Goal: Navigation & Orientation: Find specific page/section

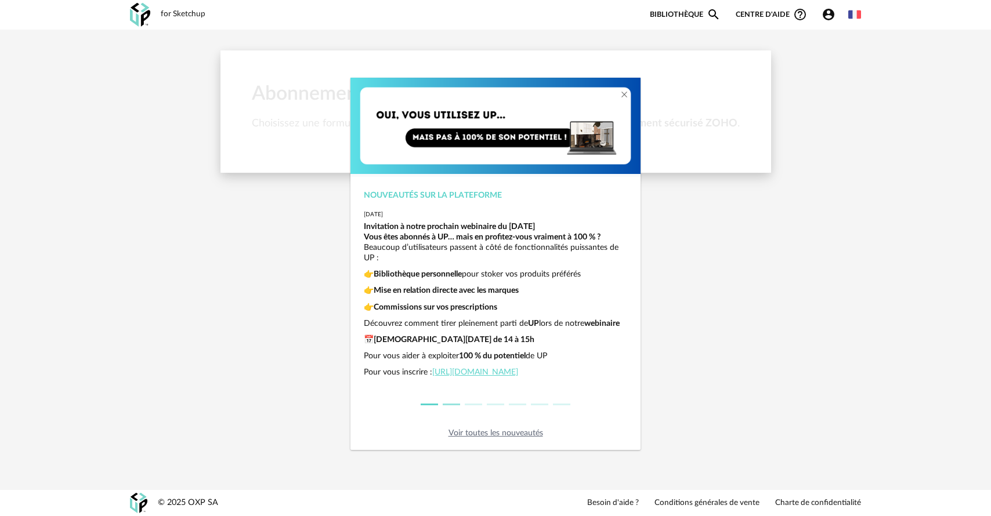
click at [451, 407] on li "dialog" at bounding box center [451, 405] width 22 height 16
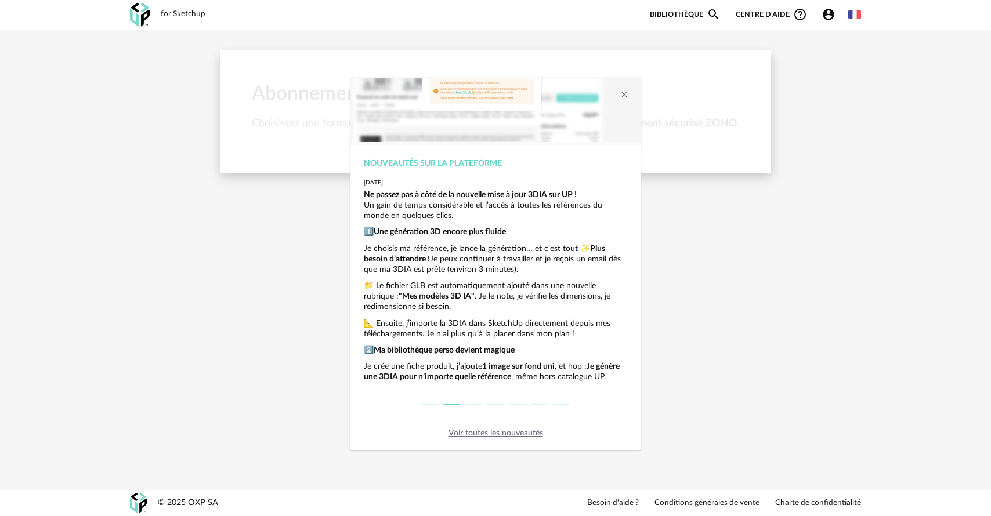
scroll to position [88, 0]
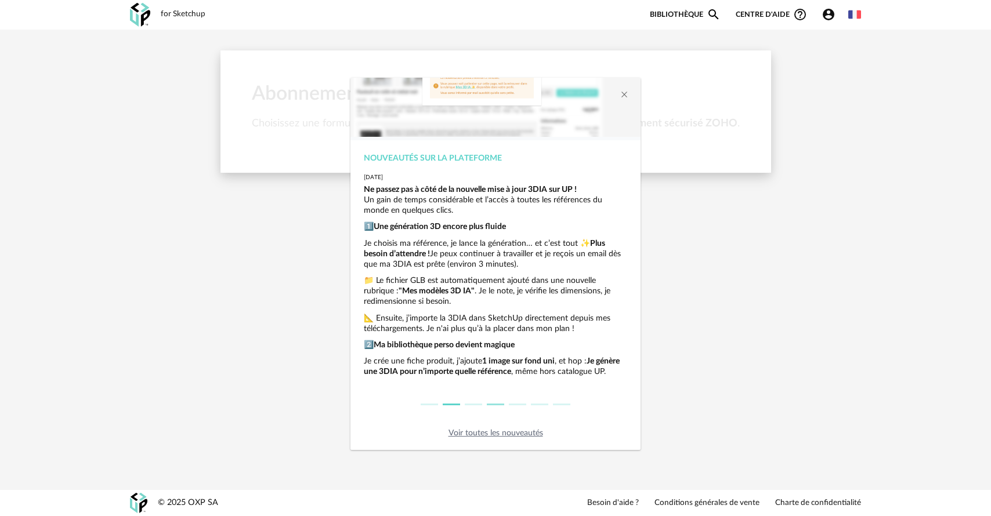
click at [492, 405] on li "dialog" at bounding box center [495, 405] width 22 height 16
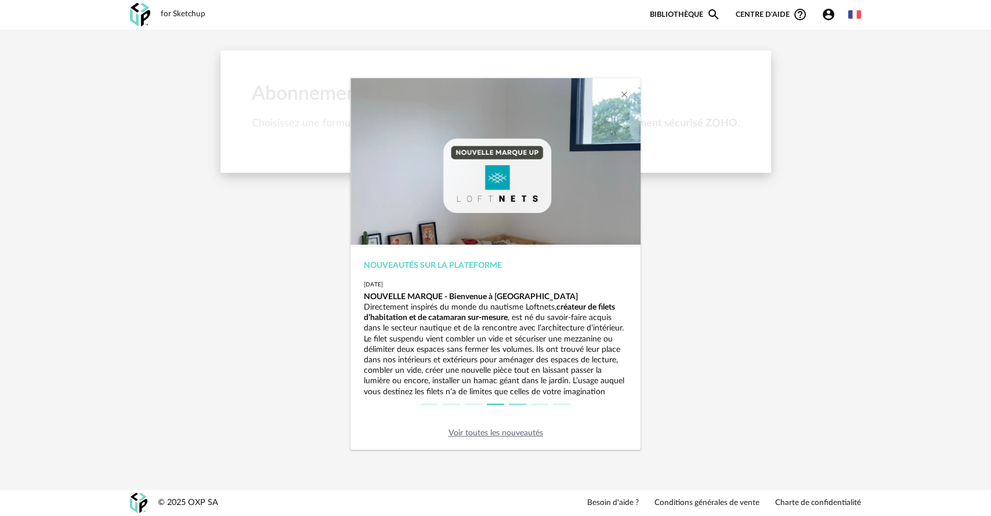
click at [519, 405] on li "dialog" at bounding box center [518, 405] width 22 height 16
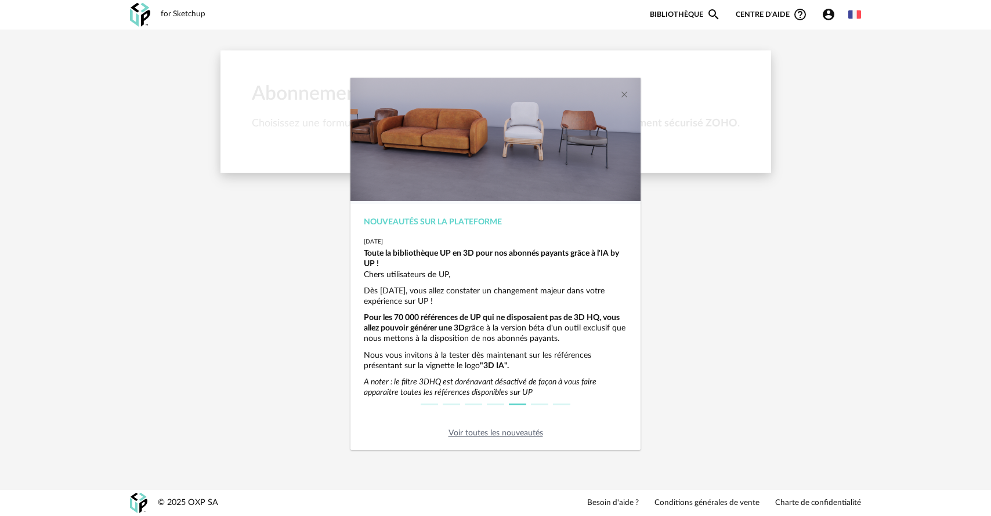
scroll to position [58, 0]
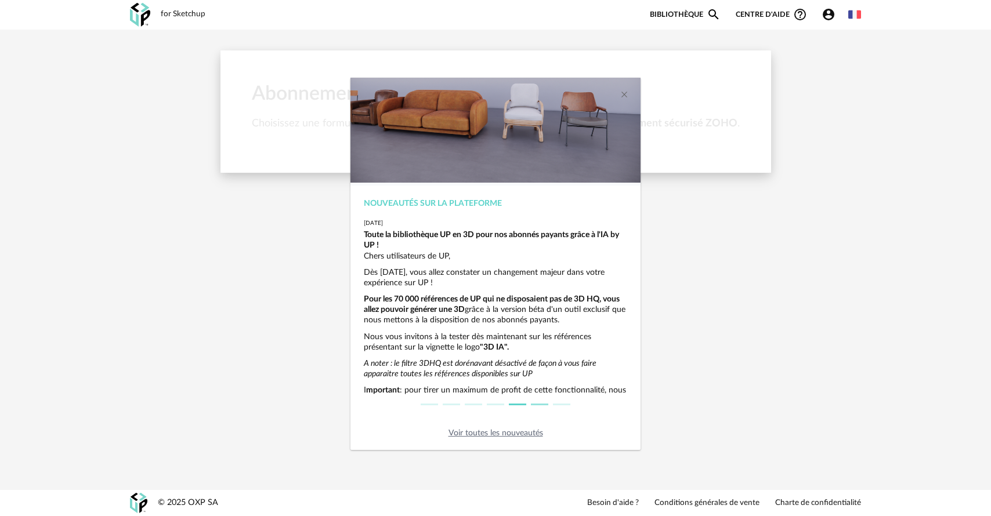
click at [540, 405] on button "dialog" at bounding box center [539, 405] width 17 height 2
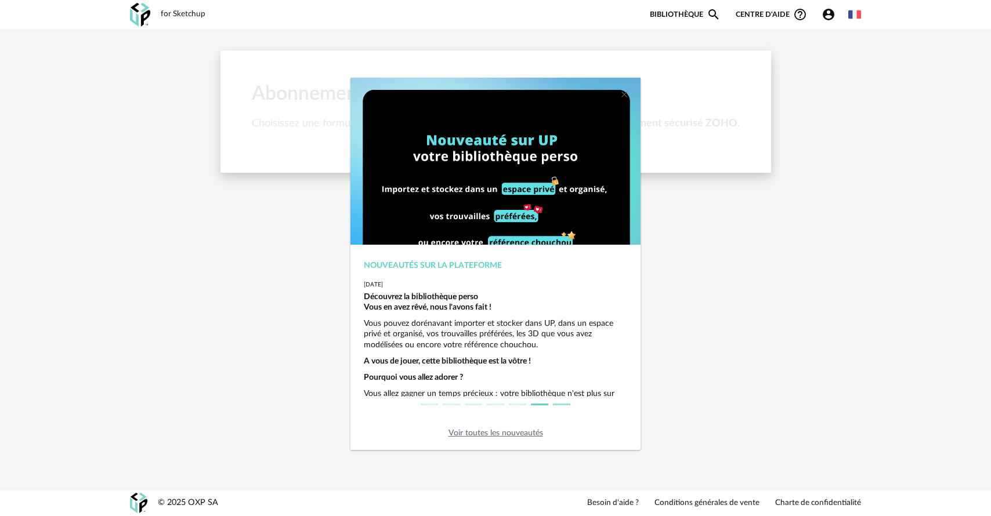
click at [566, 406] on li "dialog" at bounding box center [562, 405] width 22 height 16
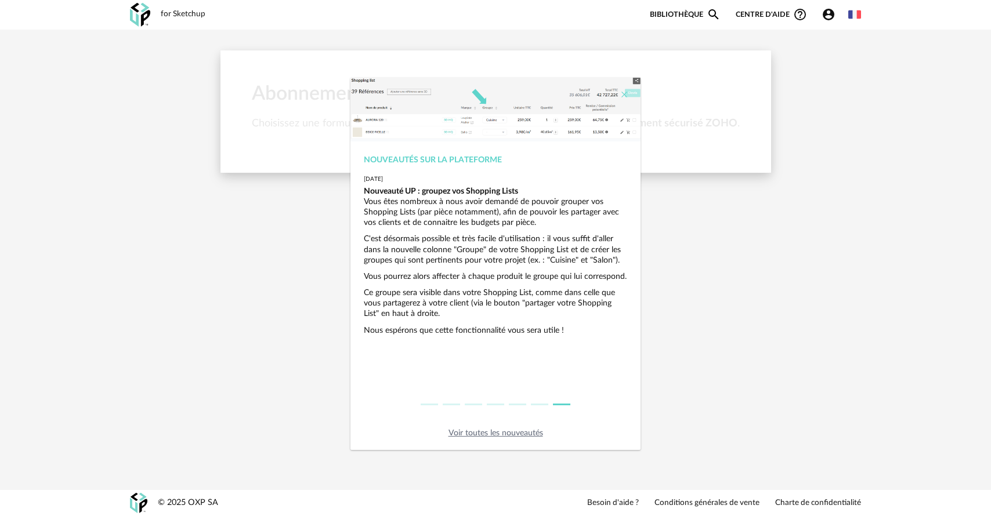
click at [625, 92] on icon "Close" at bounding box center [624, 94] width 9 height 9
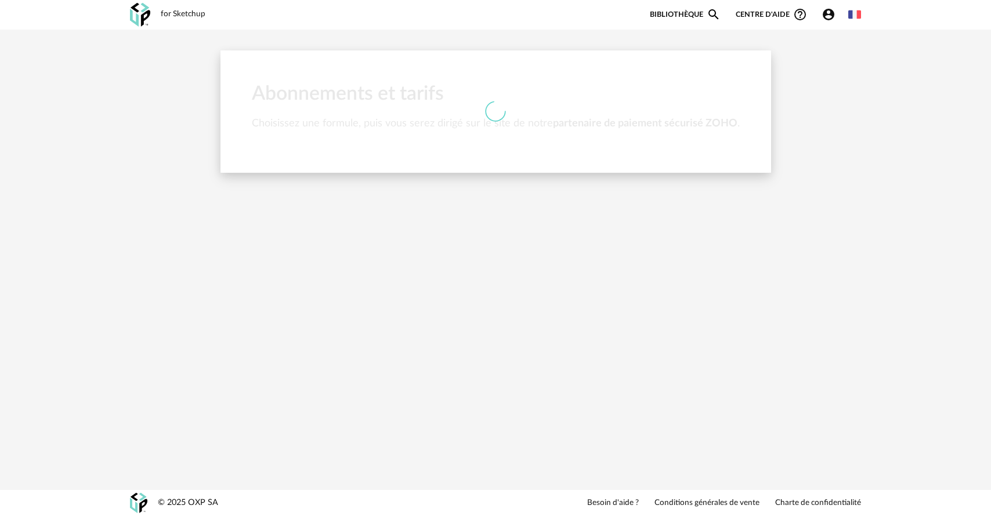
click at [702, 13] on link "Bibliothèque Magnify icon" at bounding box center [685, 15] width 71 height 14
click at [135, 10] on img at bounding box center [140, 15] width 20 height 24
